Goal: Check status: Verify the current state of an ongoing process or item

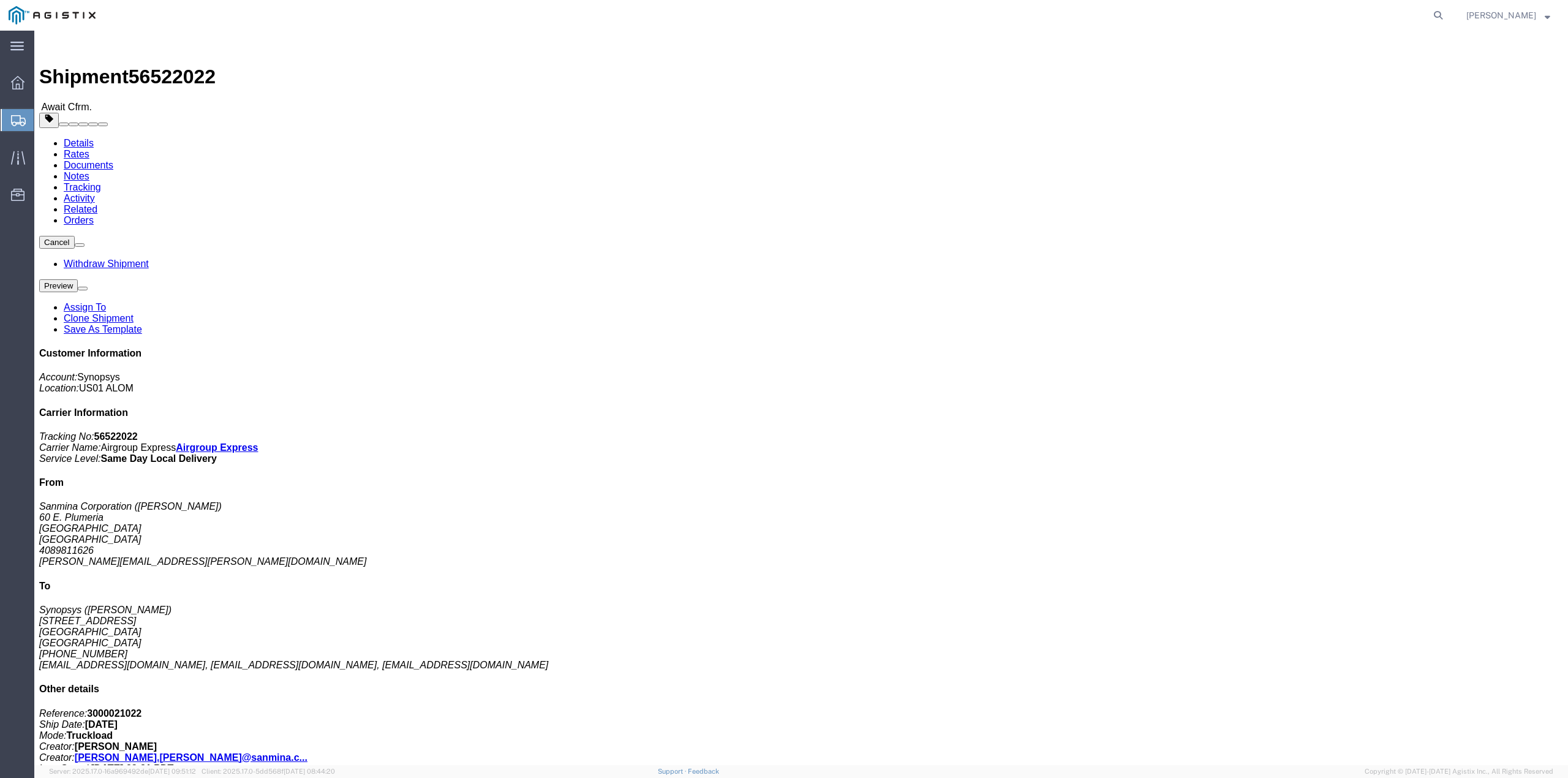
click link "Documents"
